Goal: Task Accomplishment & Management: Manage account settings

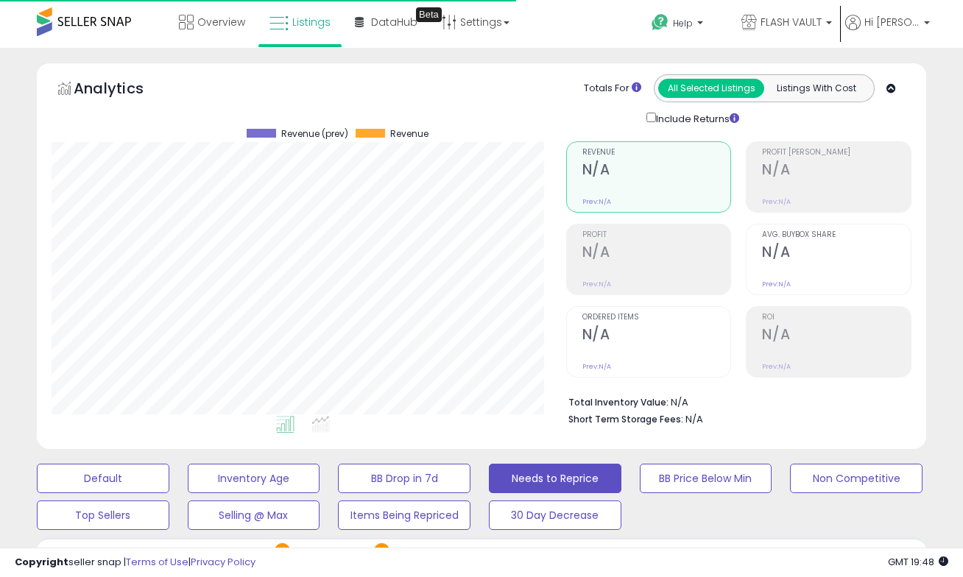
select select "**"
click at [107, 18] on span at bounding box center [84, 21] width 94 height 29
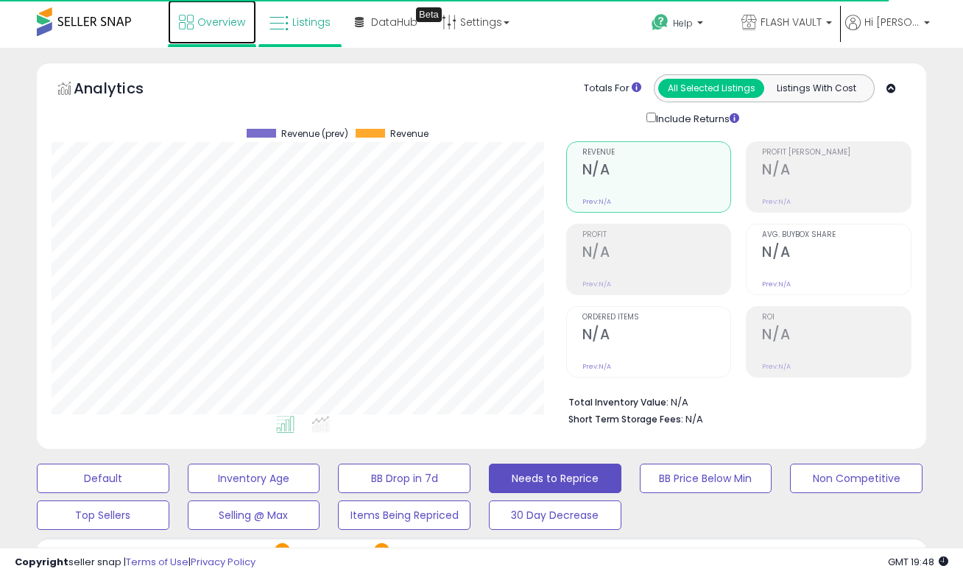
click at [215, 18] on span "Overview" at bounding box center [221, 22] width 48 height 15
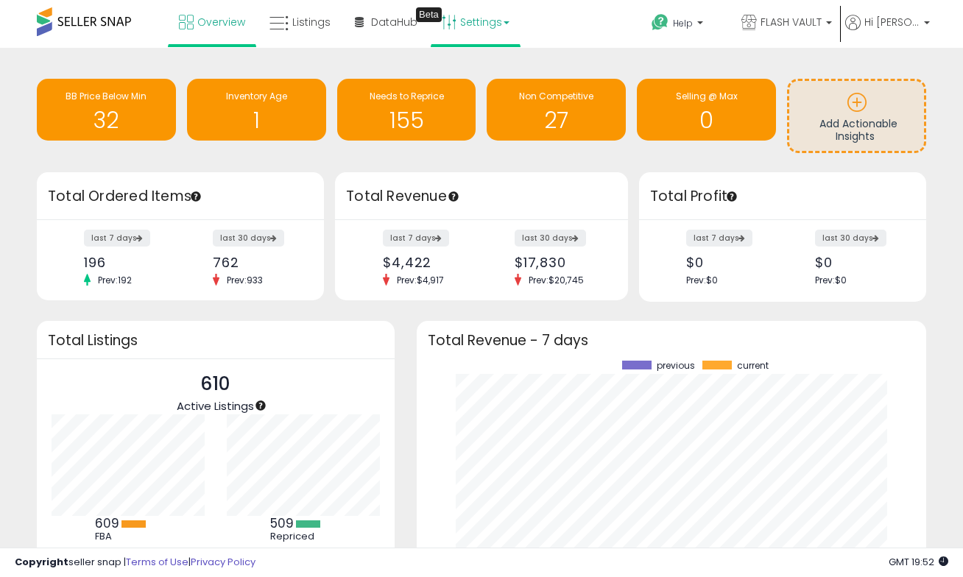
click at [474, 24] on link "Settings" at bounding box center [476, 22] width 90 height 44
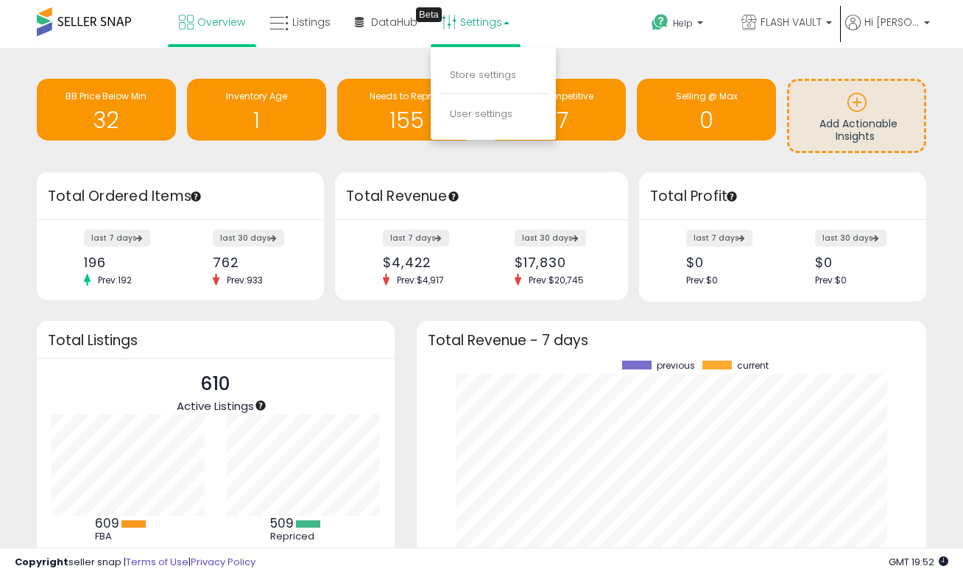
click at [586, 60] on div "Retrieving insights data.. BB Price Below Min 32 Inventory Age 1 Needs to Repri…" at bounding box center [481, 370] width 963 height 644
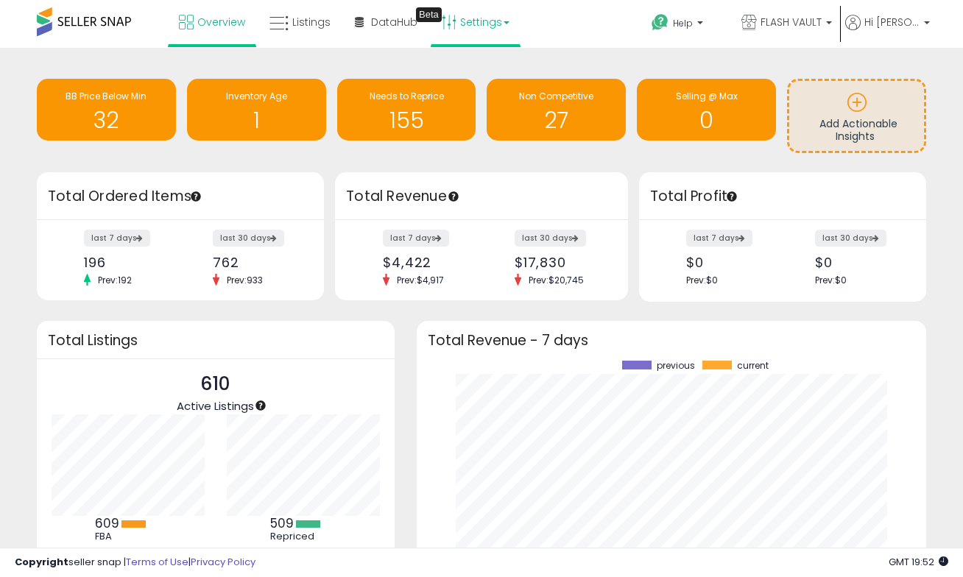
click at [476, 27] on link "Settings" at bounding box center [476, 22] width 90 height 44
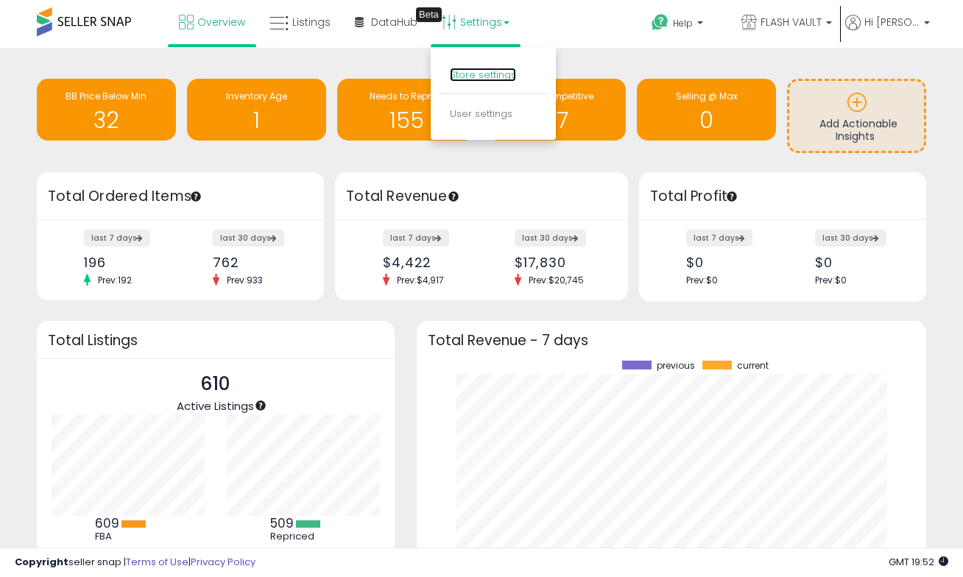
click at [487, 78] on link "Store settings" at bounding box center [483, 75] width 66 height 14
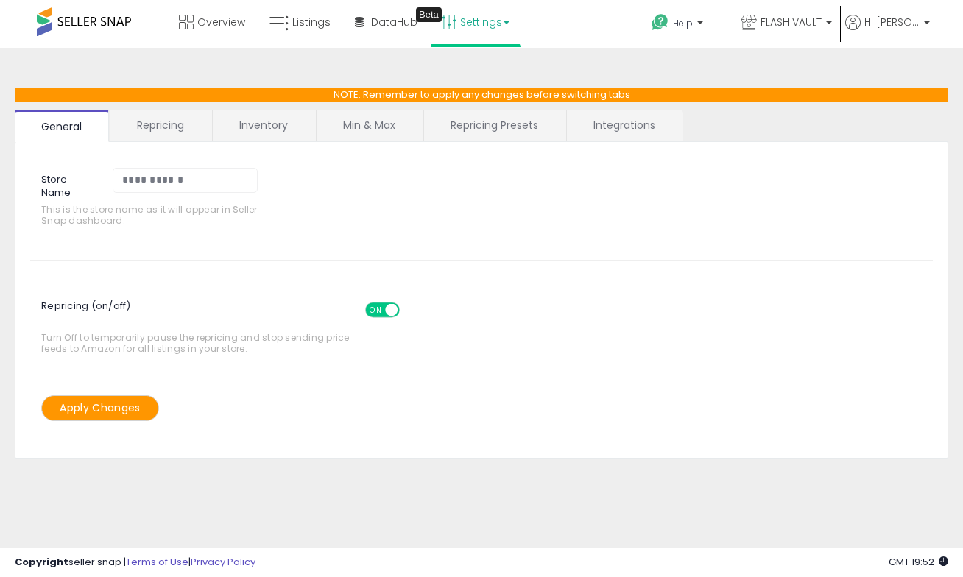
click at [493, 124] on link "Repricing Presets" at bounding box center [494, 125] width 141 height 31
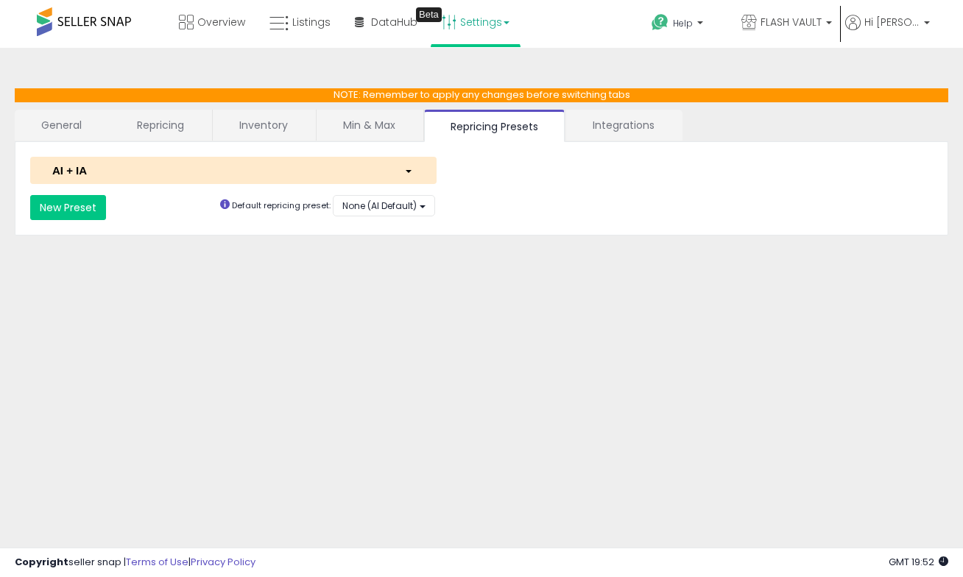
click at [166, 128] on link "Repricing" at bounding box center [160, 125] width 100 height 31
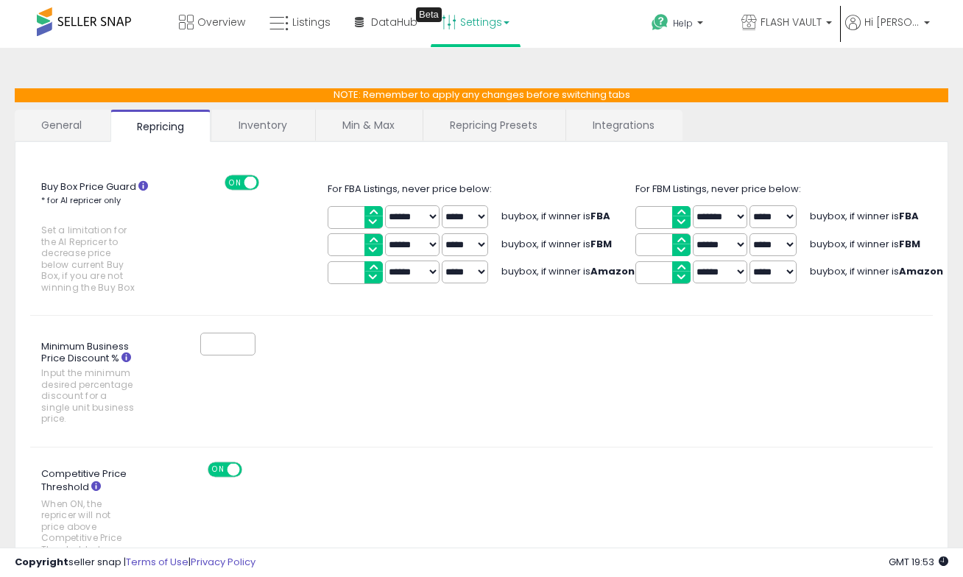
click at [79, 123] on link "General" at bounding box center [62, 125] width 94 height 31
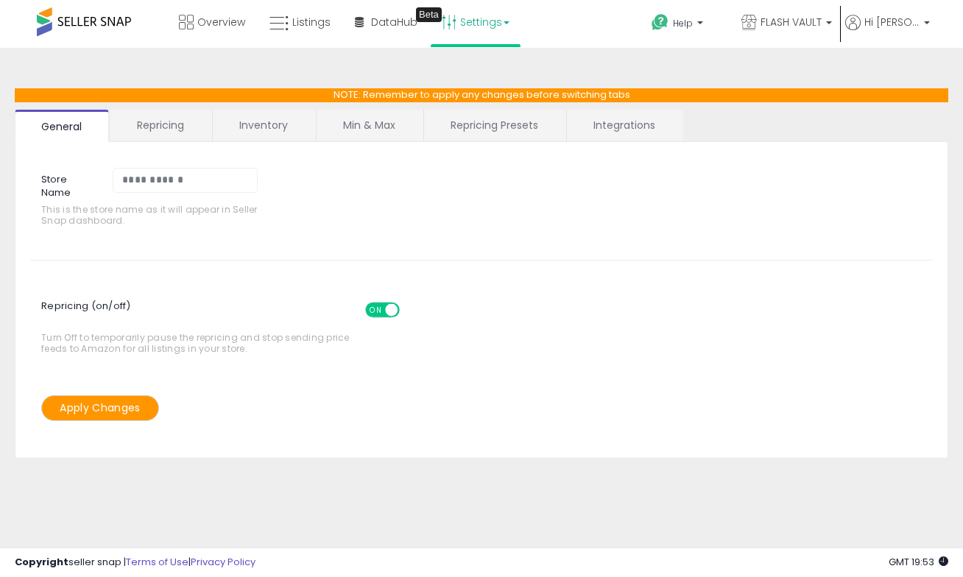
click at [161, 130] on link "Repricing" at bounding box center [160, 125] width 100 height 31
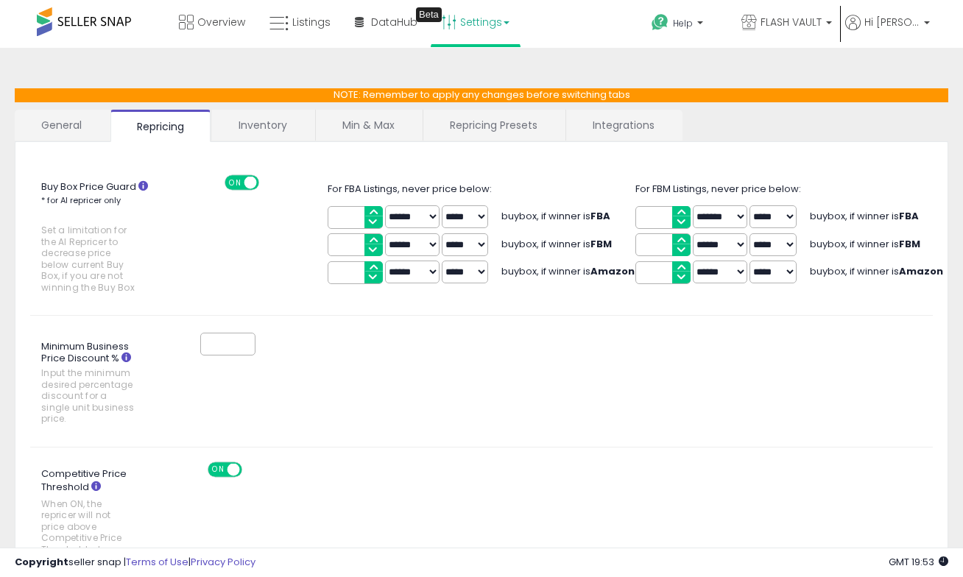
click at [248, 133] on link "Inventory" at bounding box center [263, 125] width 102 height 31
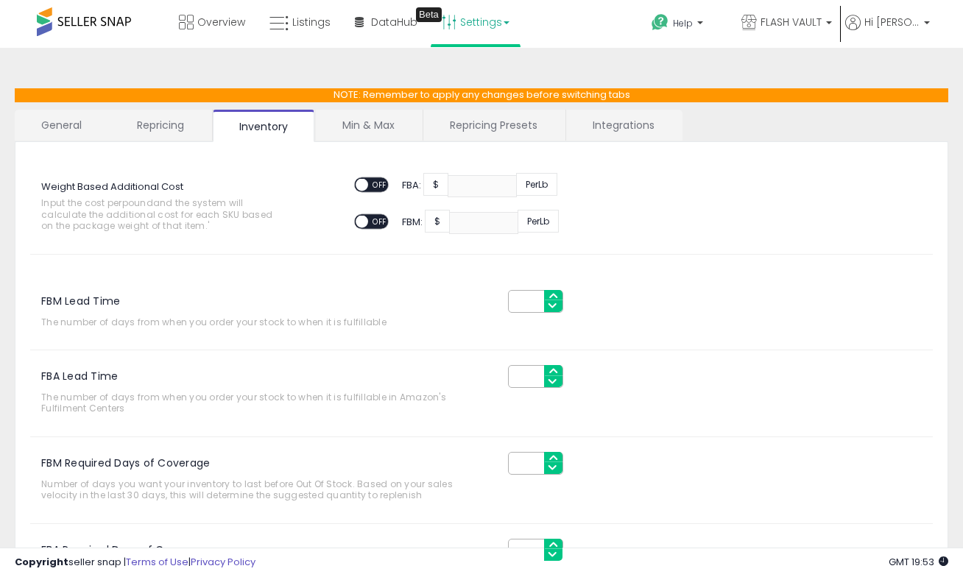
click at [349, 111] on link "Min & Max" at bounding box center [368, 125] width 105 height 31
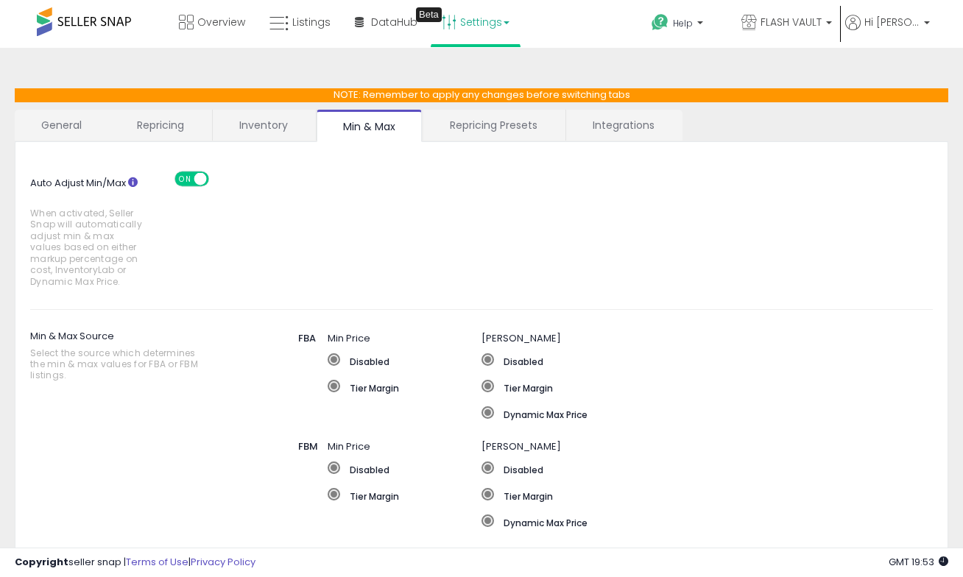
click at [468, 116] on link "Repricing Presets" at bounding box center [493, 125] width 141 height 31
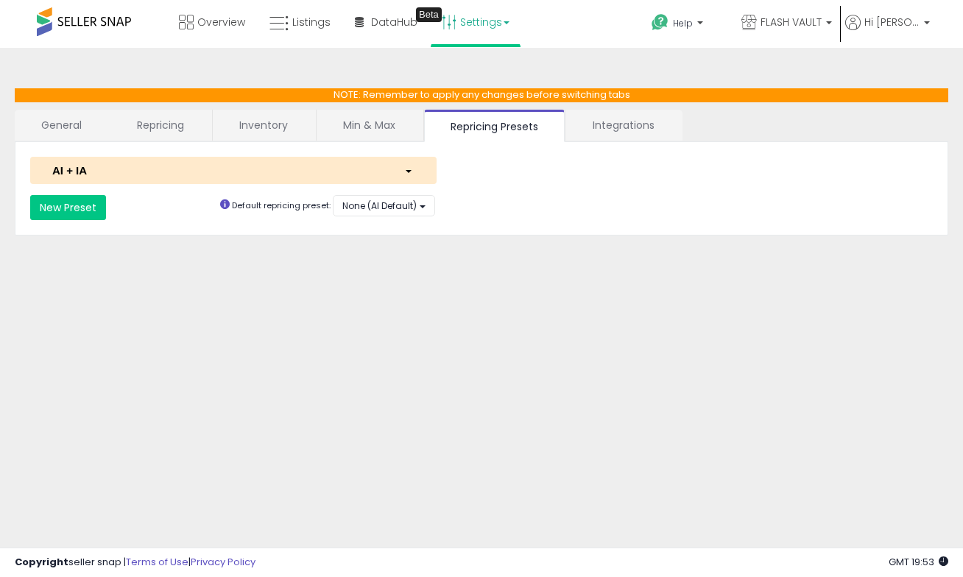
click at [393, 166] on div "button" at bounding box center [409, 170] width 32 height 15
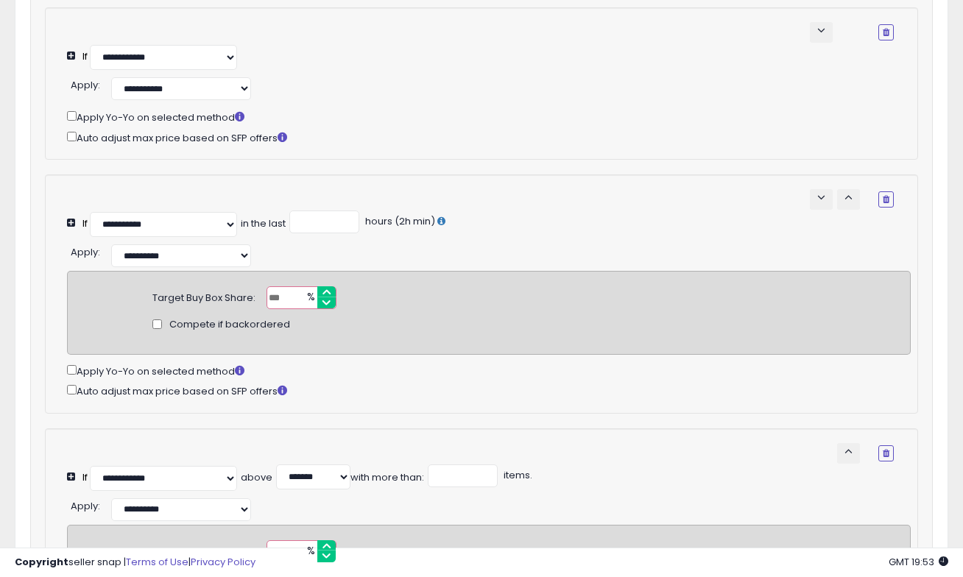
scroll to position [364, 0]
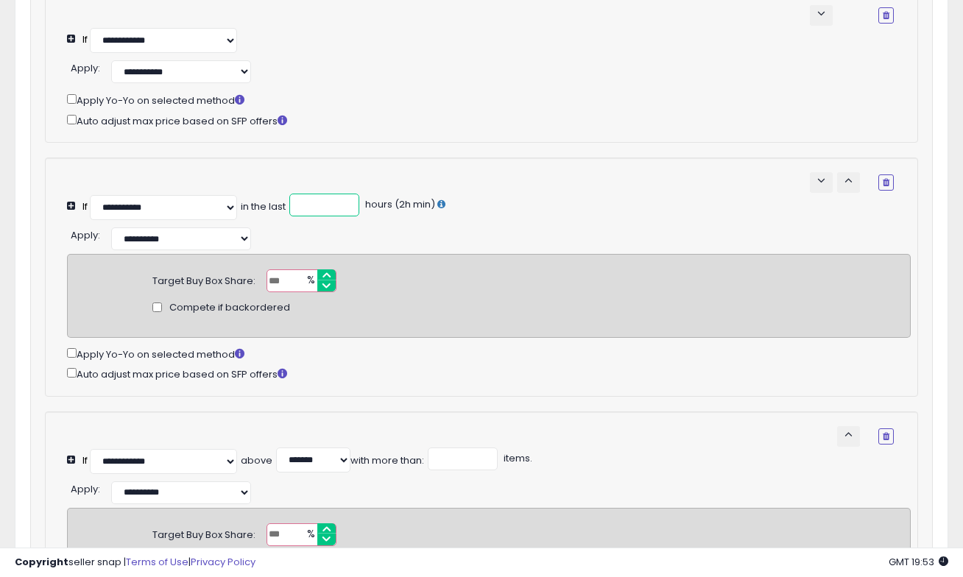
click at [330, 205] on input "**" at bounding box center [324, 205] width 70 height 23
type input "*"
type input "**"
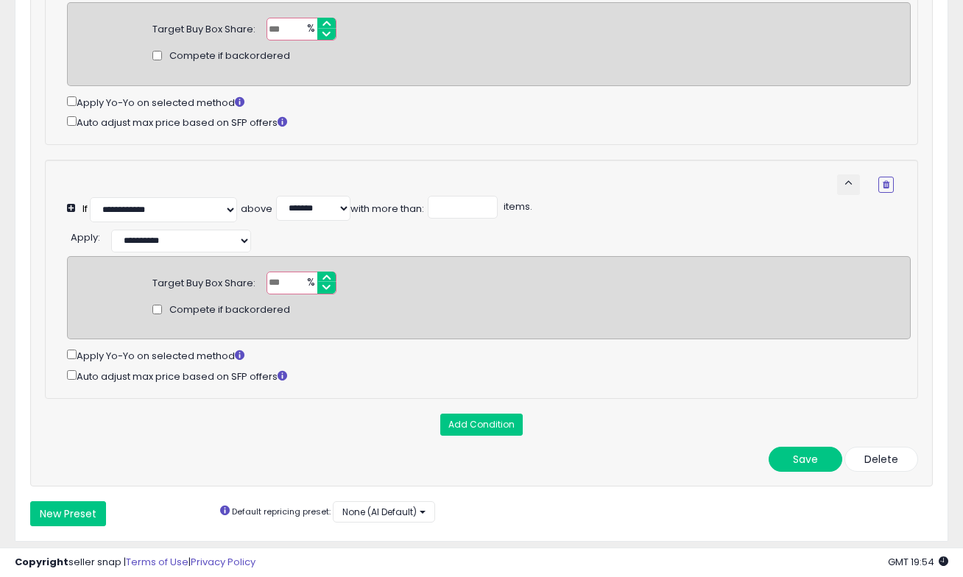
scroll to position [650, 0]
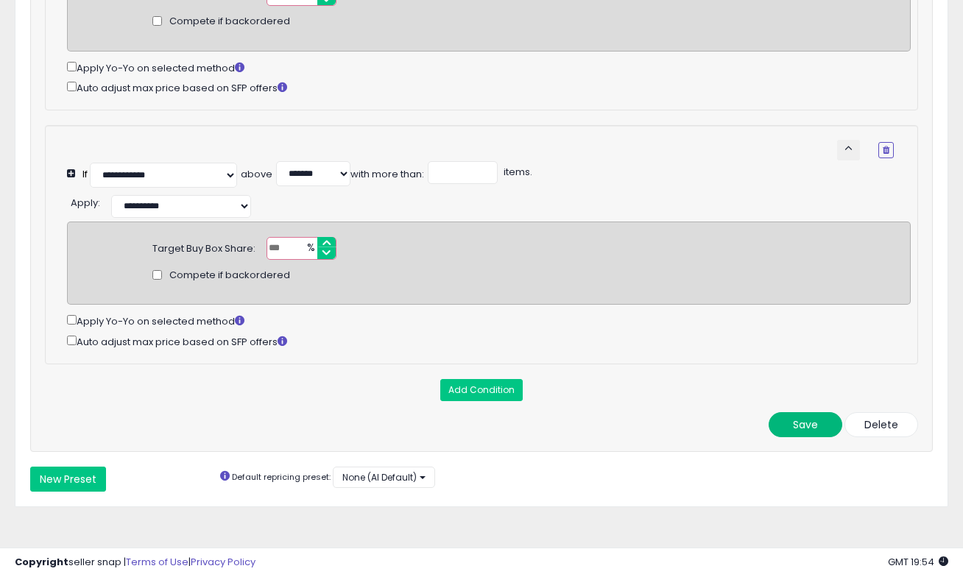
click at [806, 428] on button "Save" at bounding box center [806, 424] width 74 height 25
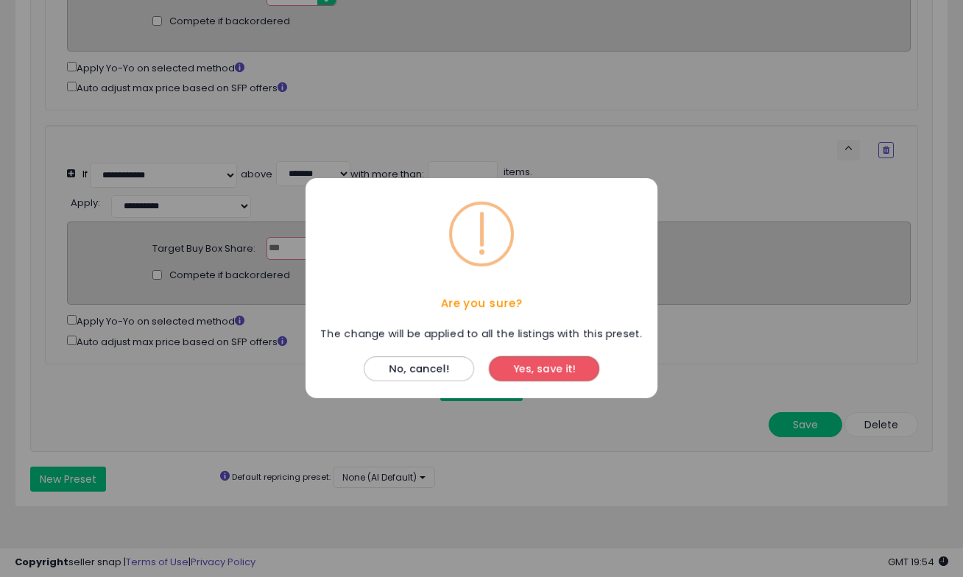
click at [540, 367] on button "Yes, save it!" at bounding box center [544, 369] width 110 height 25
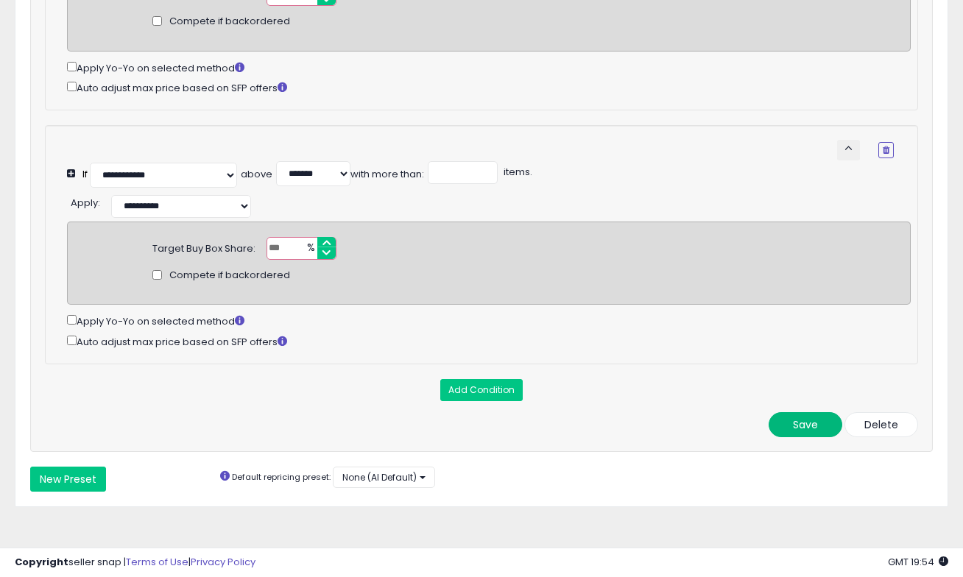
click at [803, 419] on button "Save" at bounding box center [806, 424] width 74 height 25
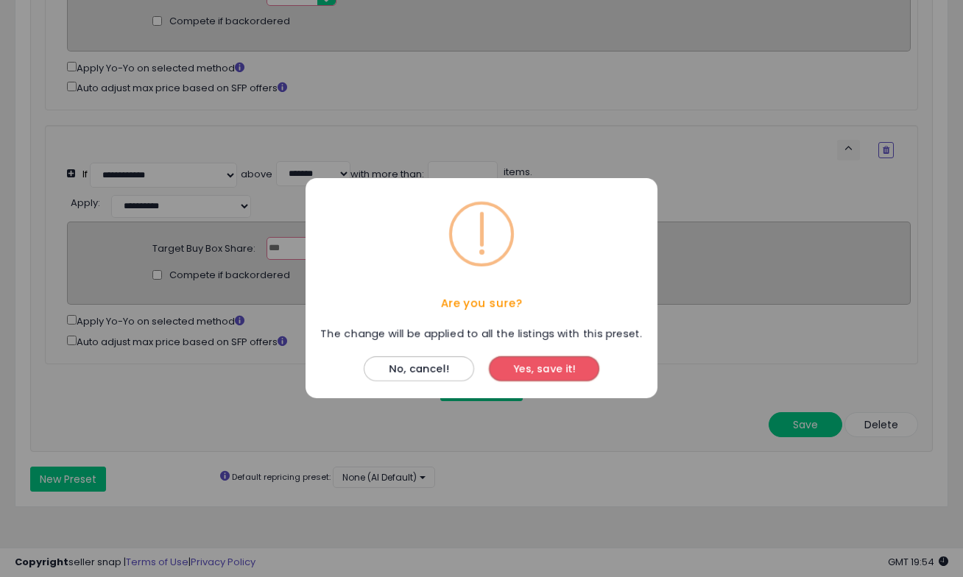
click at [572, 376] on button "Yes, save it!" at bounding box center [544, 369] width 110 height 25
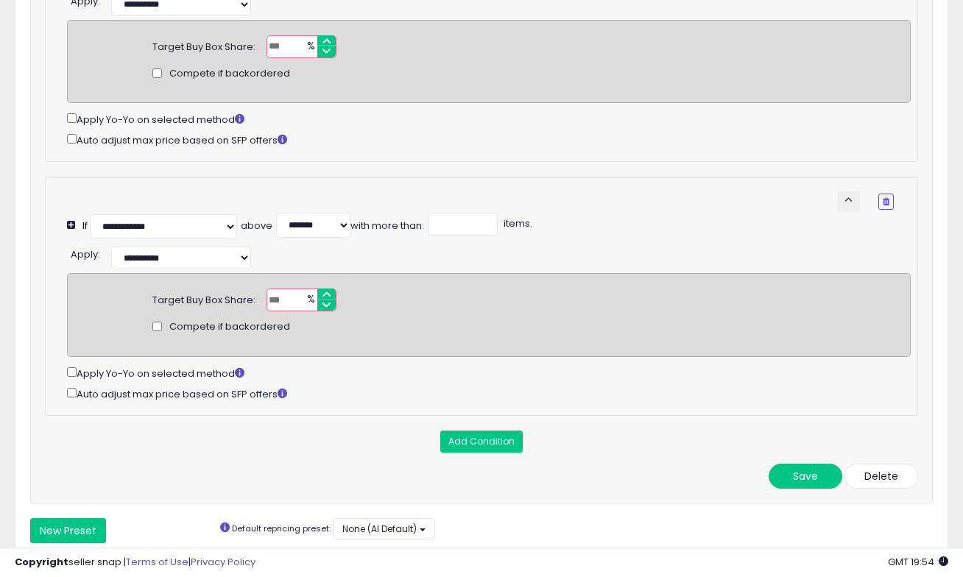
scroll to position [702, 0]
